Goal: Check status: Check status

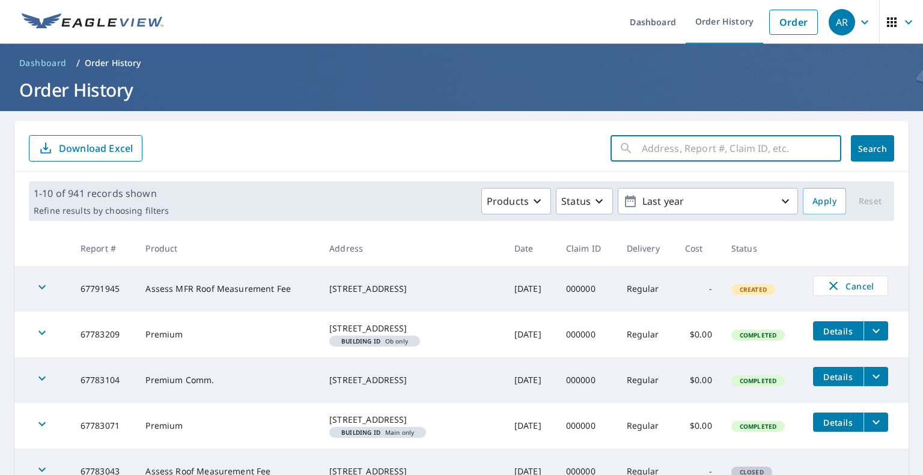
drag, startPoint x: 676, startPoint y: 154, endPoint x: 673, endPoint y: 141, distance: 12.8
click at [676, 154] on input "text" at bounding box center [740, 149] width 199 height 34
type input "512"
click button "Search" at bounding box center [871, 148] width 43 height 26
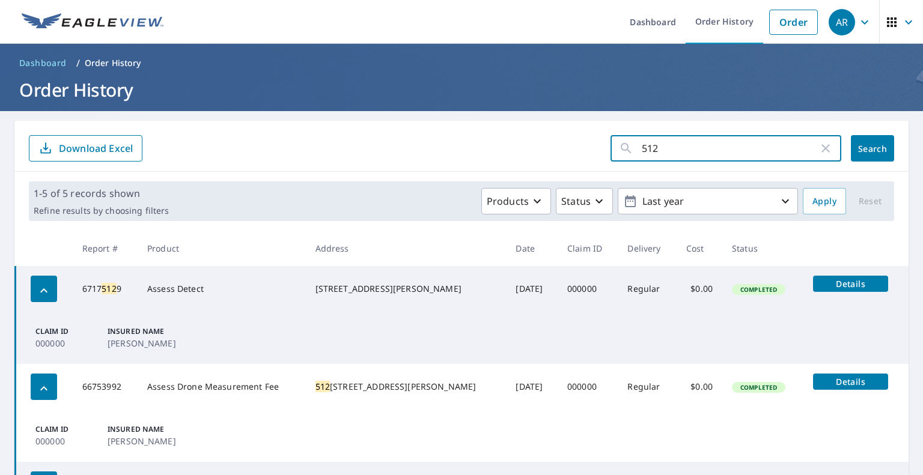
drag, startPoint x: 643, startPoint y: 148, endPoint x: 591, endPoint y: 148, distance: 52.3
click at [591, 148] on form "512 ​ Search Download Excel" at bounding box center [461, 148] width 865 height 26
type input "[PERSON_NAME]"
click button "Search" at bounding box center [871, 148] width 43 height 26
